Goal: Check status: Check status

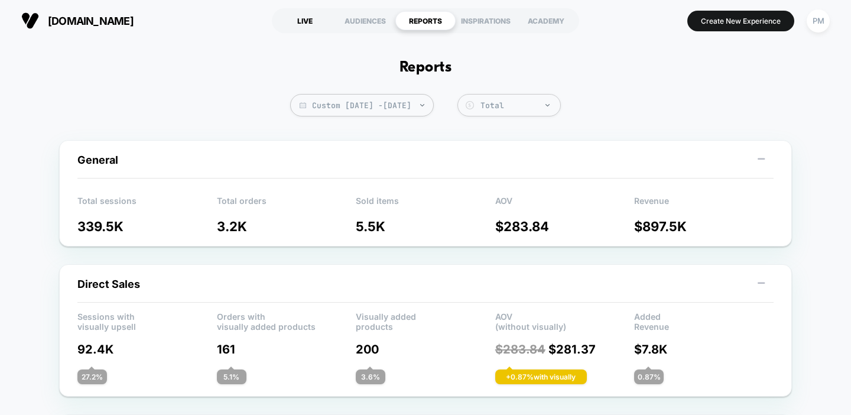
click at [306, 21] on div "LIVE" at bounding box center [305, 20] width 60 height 19
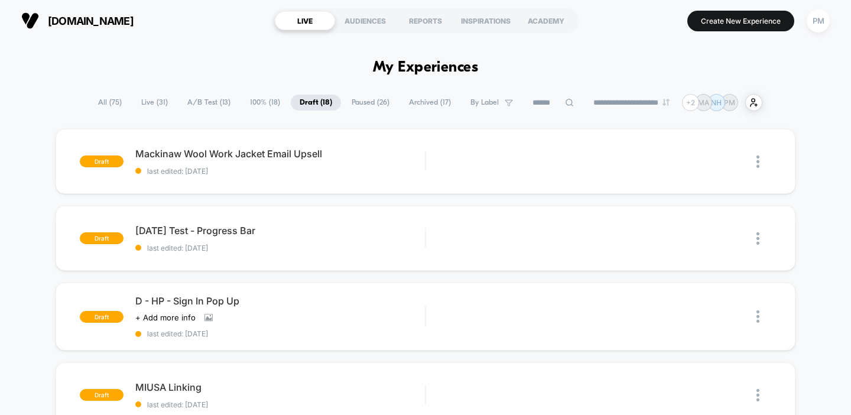
click at [149, 103] on span "Live ( 31 )" at bounding box center [154, 103] width 44 height 16
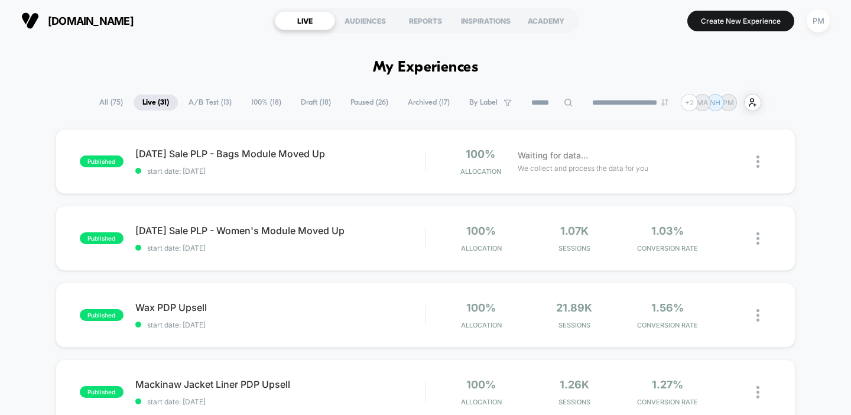
click at [364, 103] on span "Paused ( 26 )" at bounding box center [369, 103] width 56 height 16
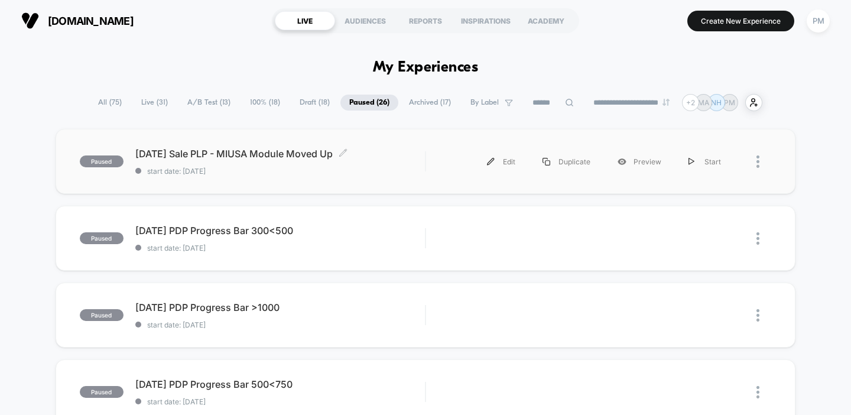
click at [282, 167] on span "start date: [DATE]" at bounding box center [280, 171] width 290 height 9
click at [431, 22] on div "REPORTS" at bounding box center [425, 20] width 60 height 19
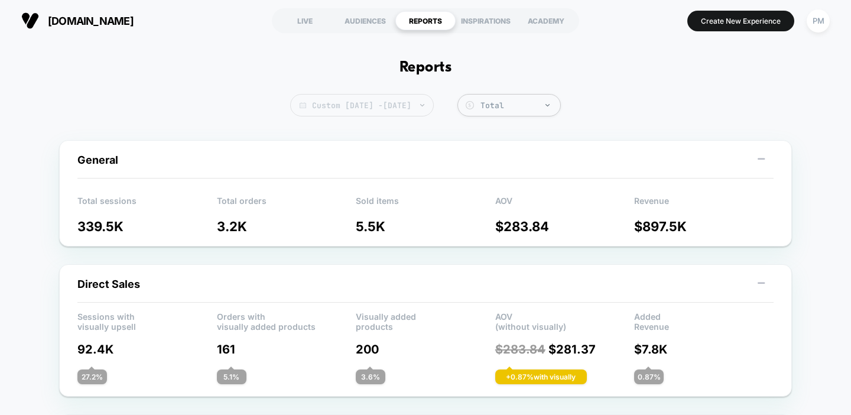
click at [417, 94] on span "Custom [DATE] - [DATE]" at bounding box center [362, 105] width 144 height 22
select select "*"
select select "****"
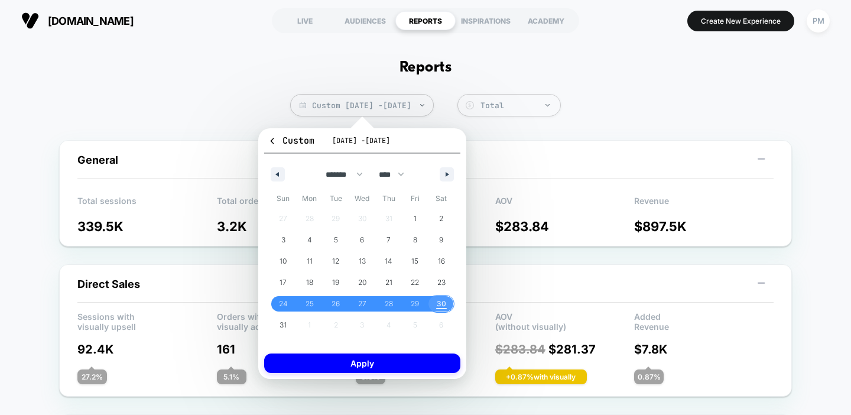
click at [445, 303] on span "30" at bounding box center [441, 303] width 9 height 21
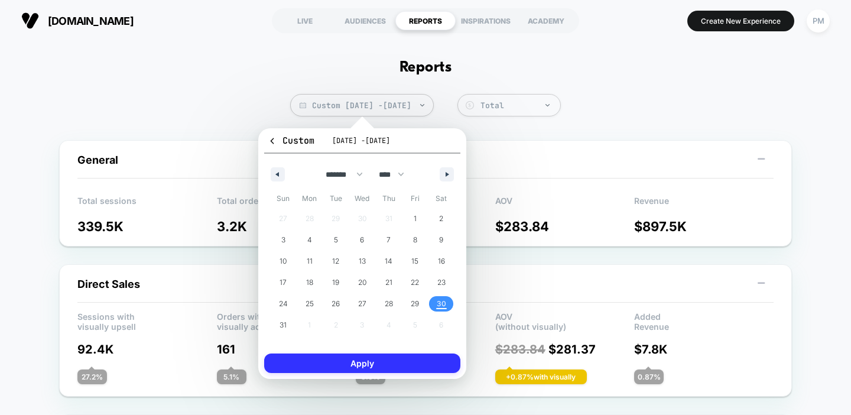
click at [422, 362] on button "Apply" at bounding box center [362, 362] width 196 height 19
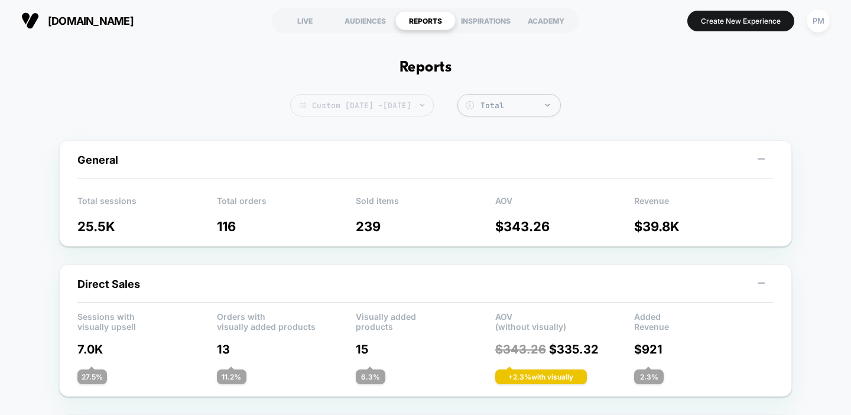
click at [424, 106] on span "Custom [DATE] - [DATE]" at bounding box center [362, 105] width 144 height 22
select select "*"
select select "****"
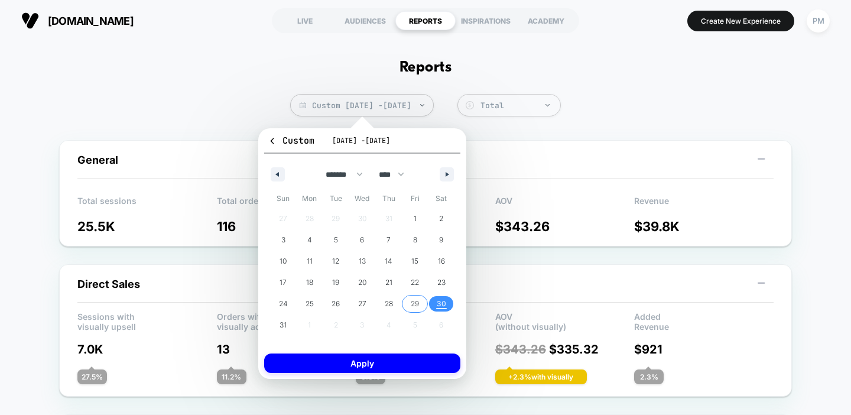
click at [421, 299] on span "29" at bounding box center [415, 303] width 27 height 15
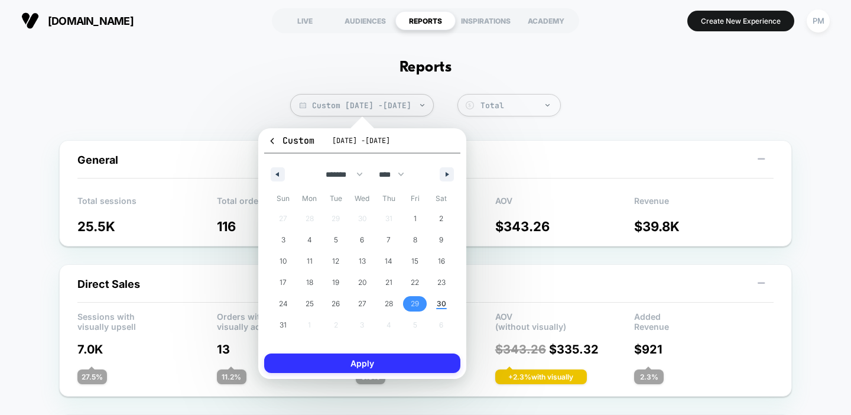
click at [417, 360] on button "Apply" at bounding box center [362, 362] width 196 height 19
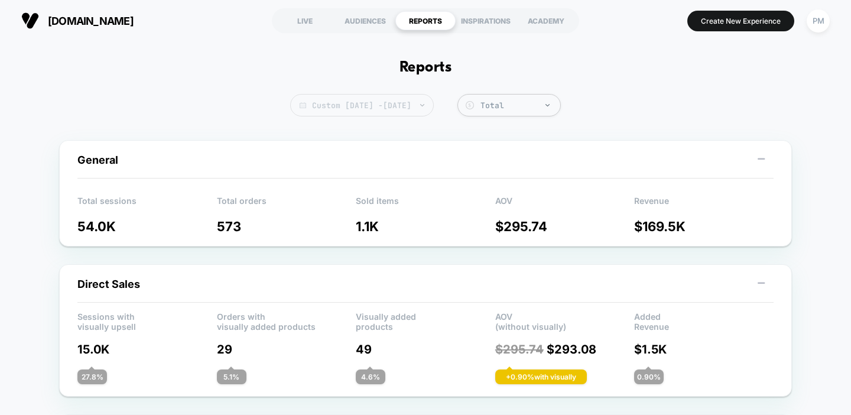
click at [425, 107] on span "Custom [DATE] - [DATE]" at bounding box center [362, 105] width 144 height 22
select select "*"
select select "****"
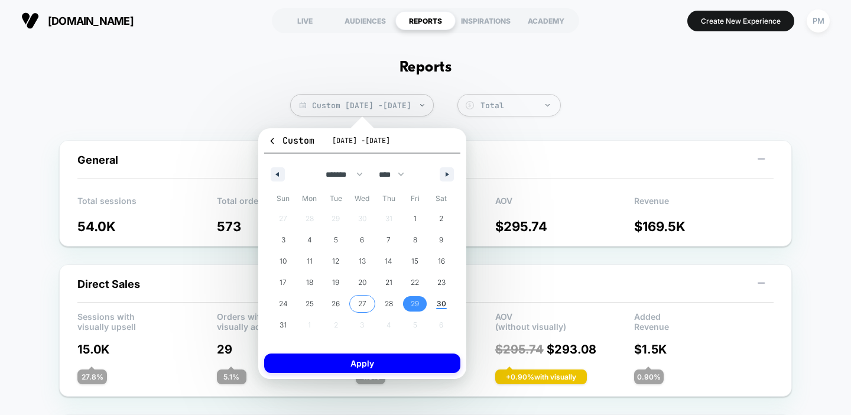
click at [367, 304] on span "27" at bounding box center [362, 303] width 27 height 15
click at [440, 303] on span "30" at bounding box center [441, 303] width 9 height 21
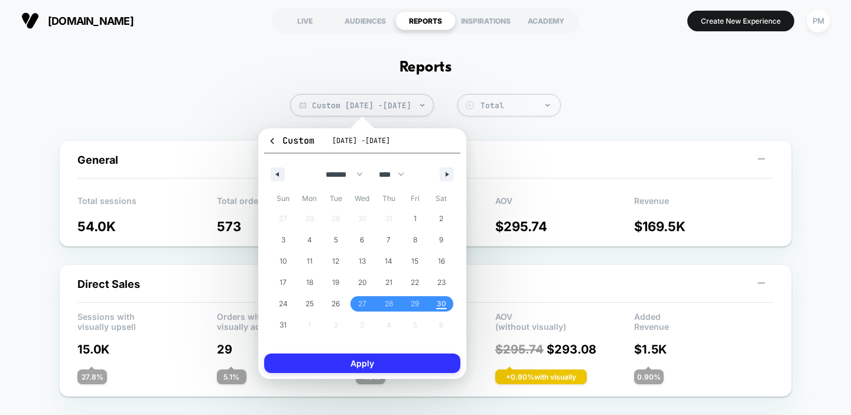
click at [434, 363] on button "Apply" at bounding box center [362, 362] width 196 height 19
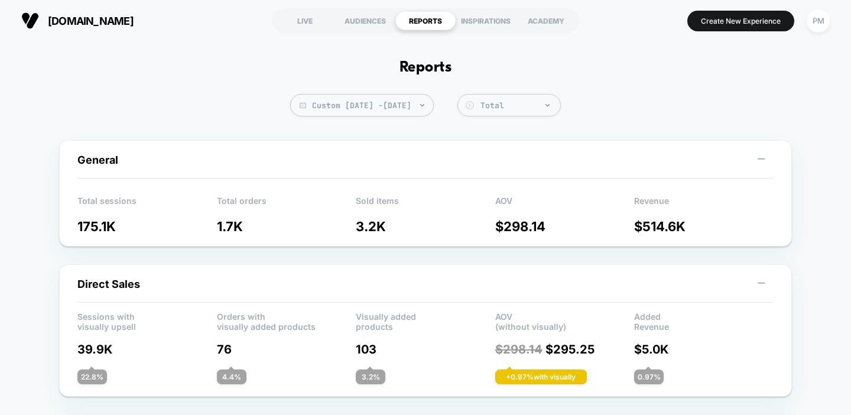
click at [377, 106] on span "Custom [DATE] - [DATE]" at bounding box center [362, 105] width 144 height 22
select select "*"
select select "****"
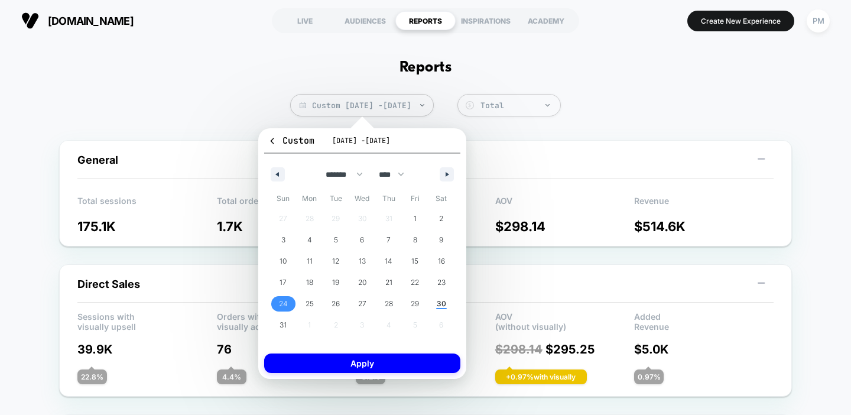
click at [284, 300] on span "24" at bounding box center [283, 303] width 9 height 21
click at [448, 303] on span "30" at bounding box center [441, 303] width 27 height 15
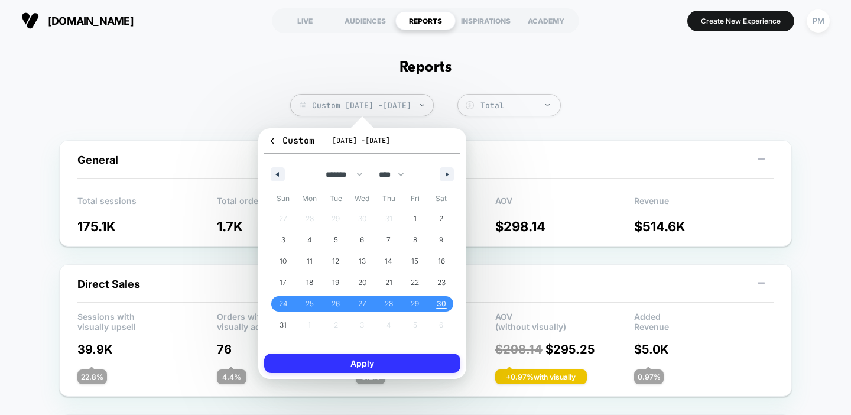
click at [441, 362] on button "Apply" at bounding box center [362, 362] width 196 height 19
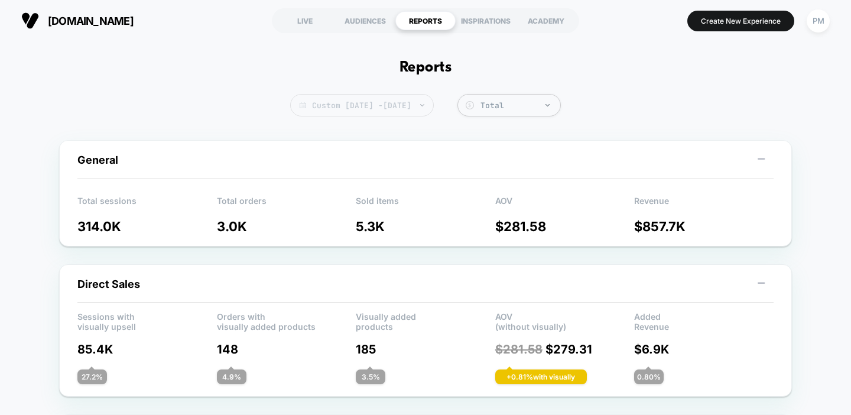
click at [403, 100] on span "Custom [DATE] - [DATE]" at bounding box center [362, 105] width 144 height 22
select select "*"
select select "****"
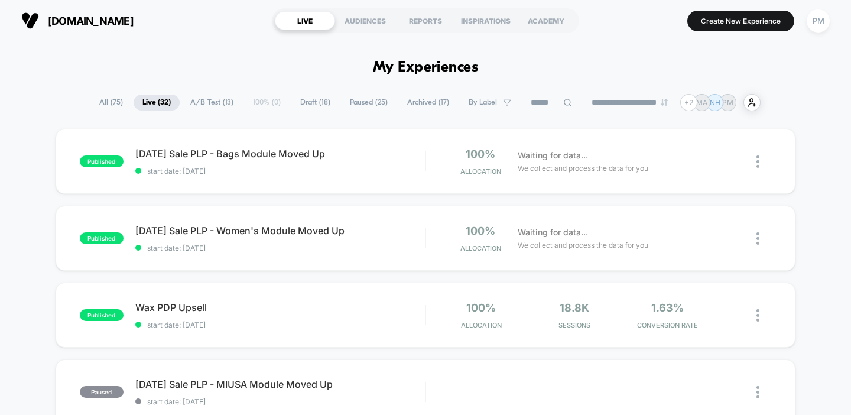
scroll to position [96, 0]
